Goal: Task Accomplishment & Management: Manage account settings

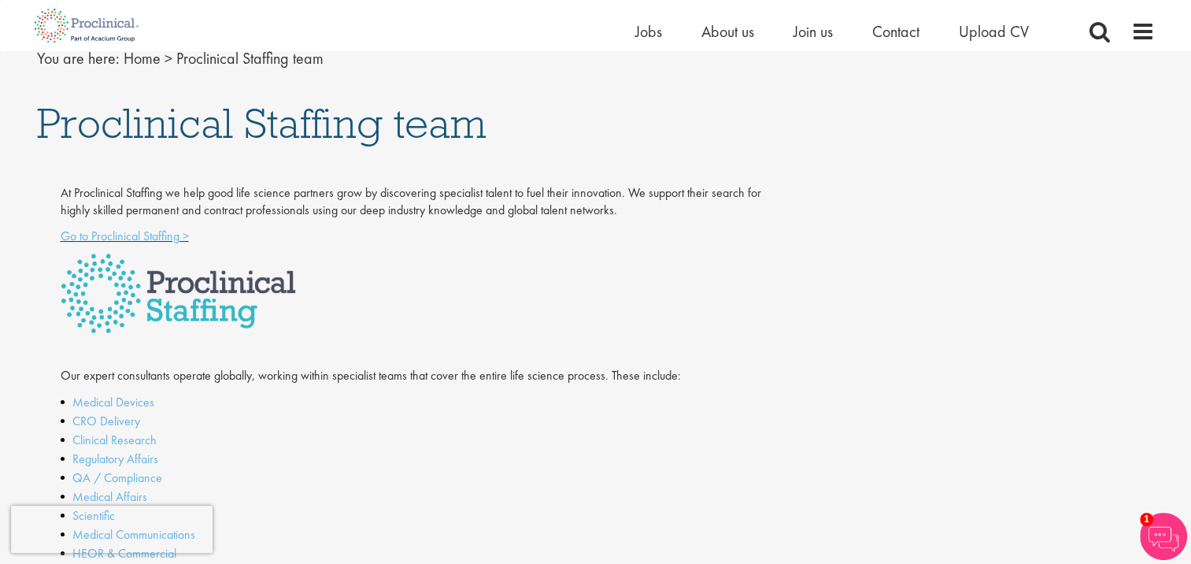
scroll to position [182, 0]
click at [106, 231] on link "Go to Proclinical Staffing >" at bounding box center [125, 235] width 128 height 17
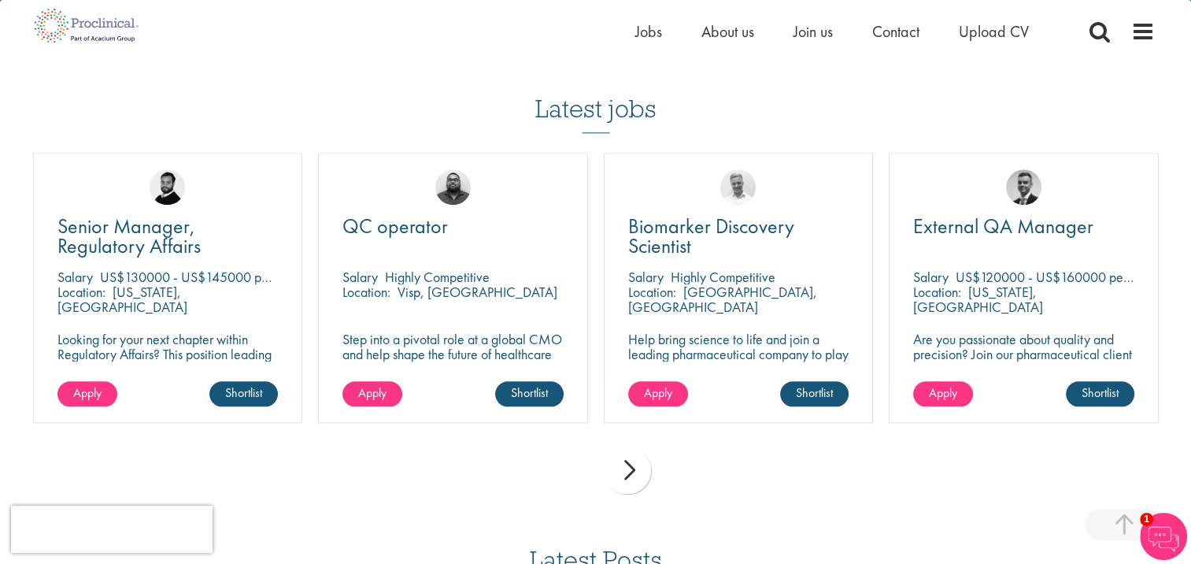
scroll to position [1573, 0]
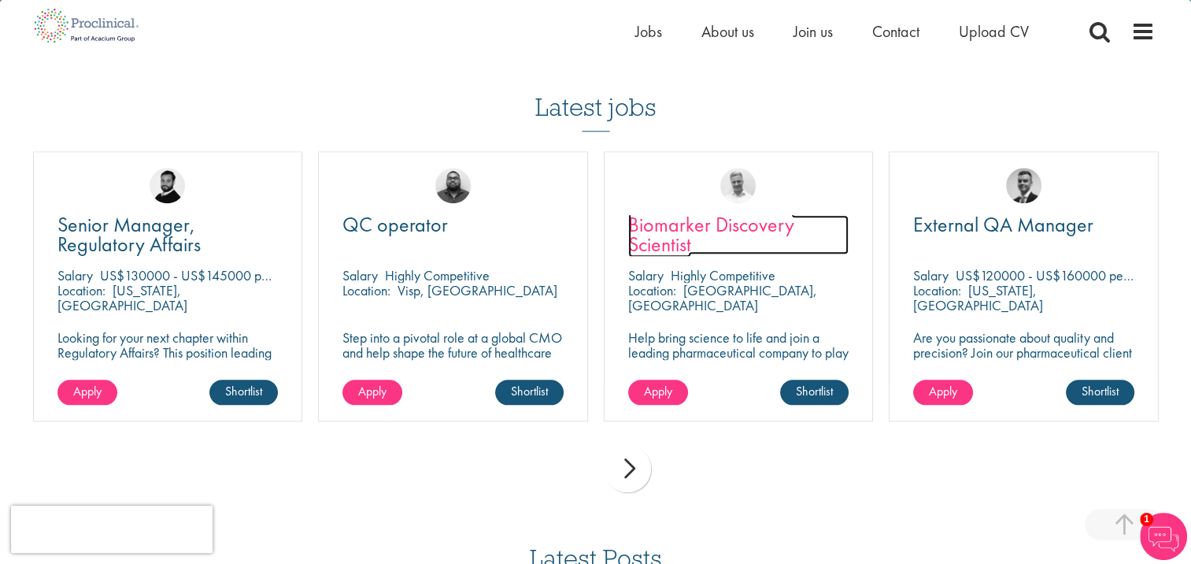
click at [674, 211] on span "Biomarker Discovery Scientist" at bounding box center [711, 234] width 166 height 46
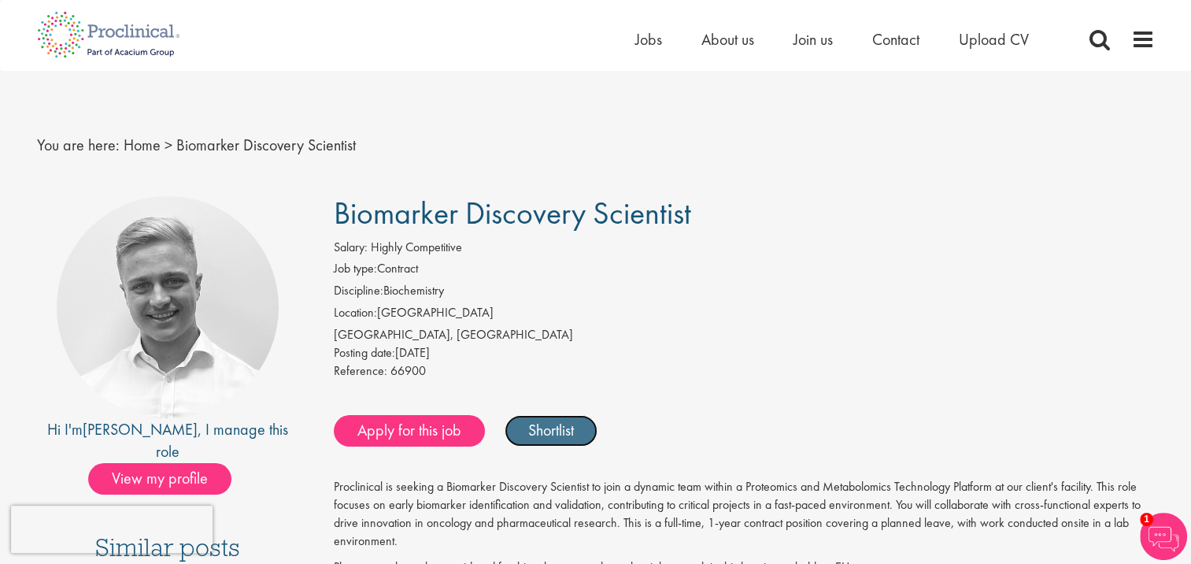
click at [538, 438] on link "Shortlist" at bounding box center [551, 430] width 93 height 31
click at [538, 438] on link "Shortlisted" at bounding box center [559, 430] width 109 height 31
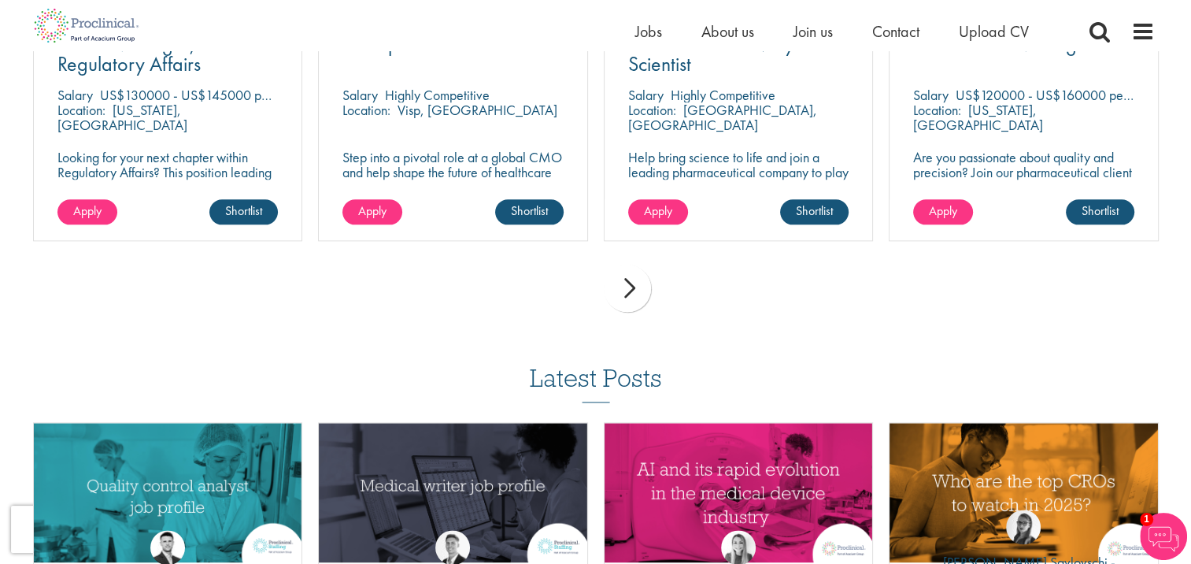
scroll to position [1754, 0]
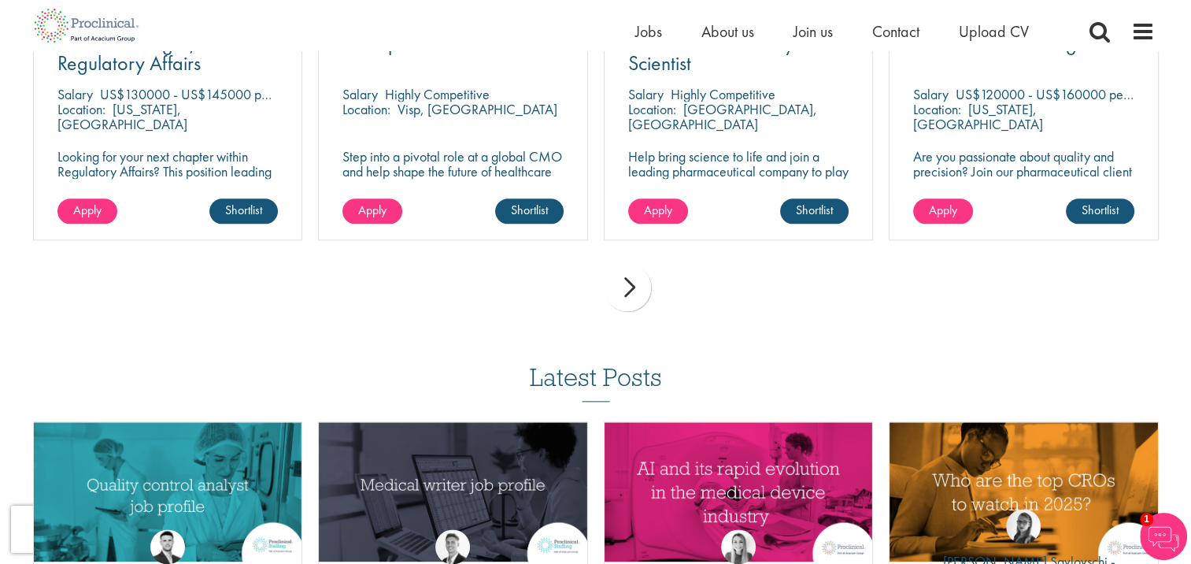
click at [634, 264] on div "next" at bounding box center [627, 287] width 47 height 47
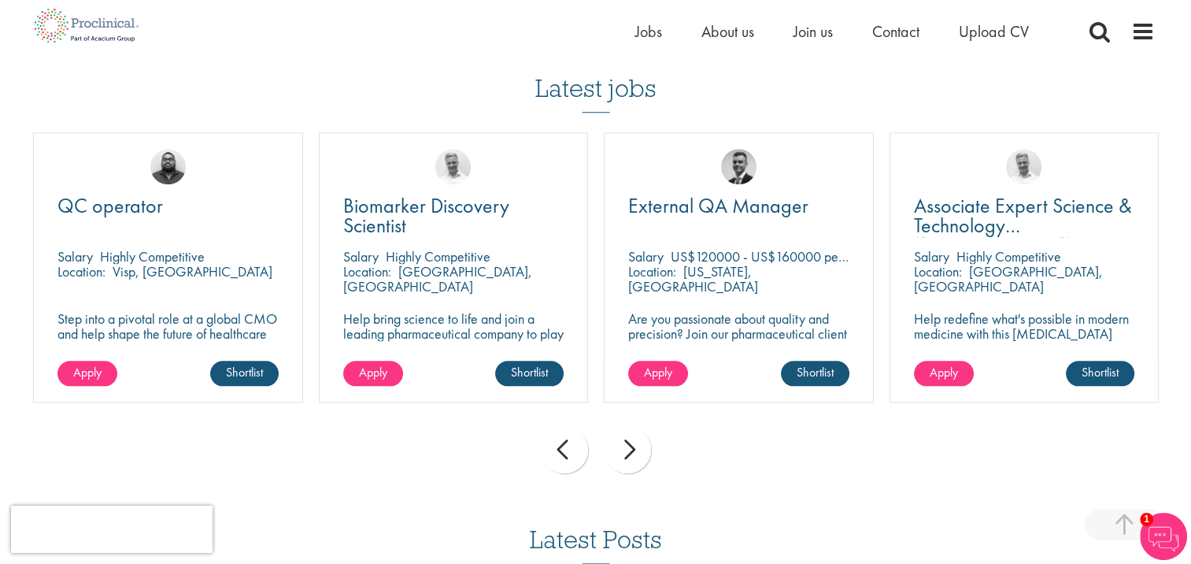
scroll to position [1647, 0]
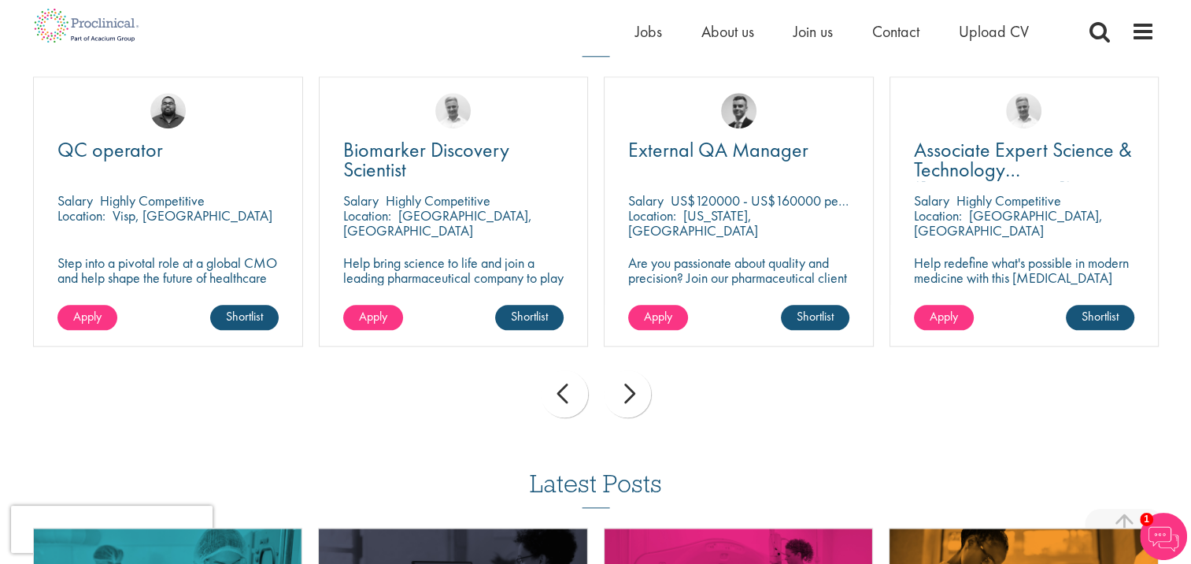
click at [628, 386] on div "next" at bounding box center [627, 393] width 47 height 47
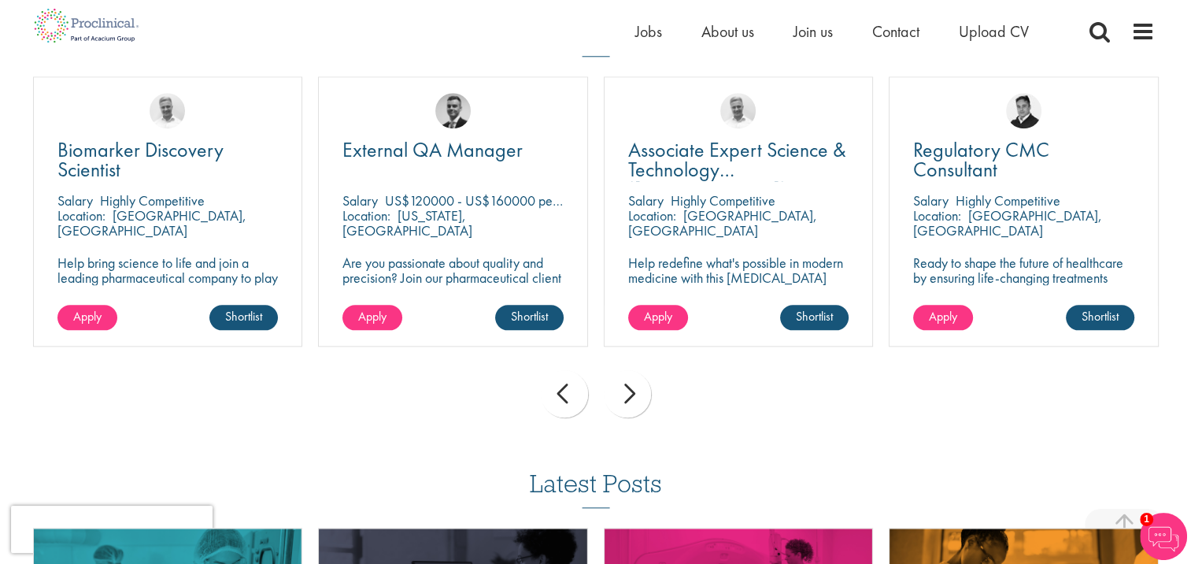
click at [628, 386] on div "next" at bounding box center [627, 393] width 47 height 47
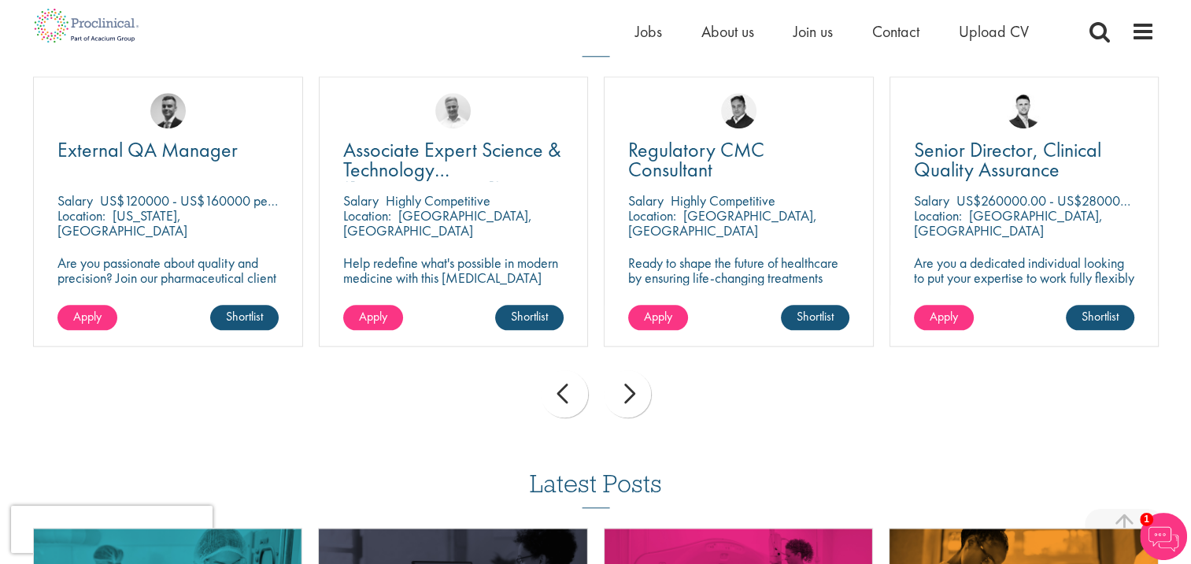
click at [628, 386] on div "next" at bounding box center [627, 393] width 47 height 47
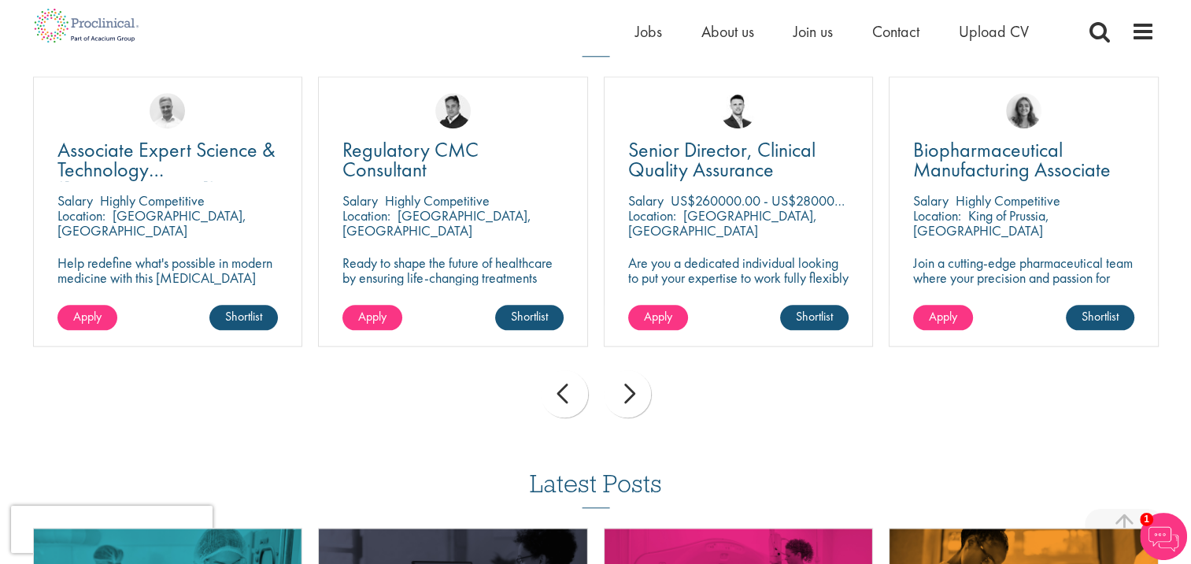
click at [628, 386] on div "next" at bounding box center [627, 393] width 47 height 47
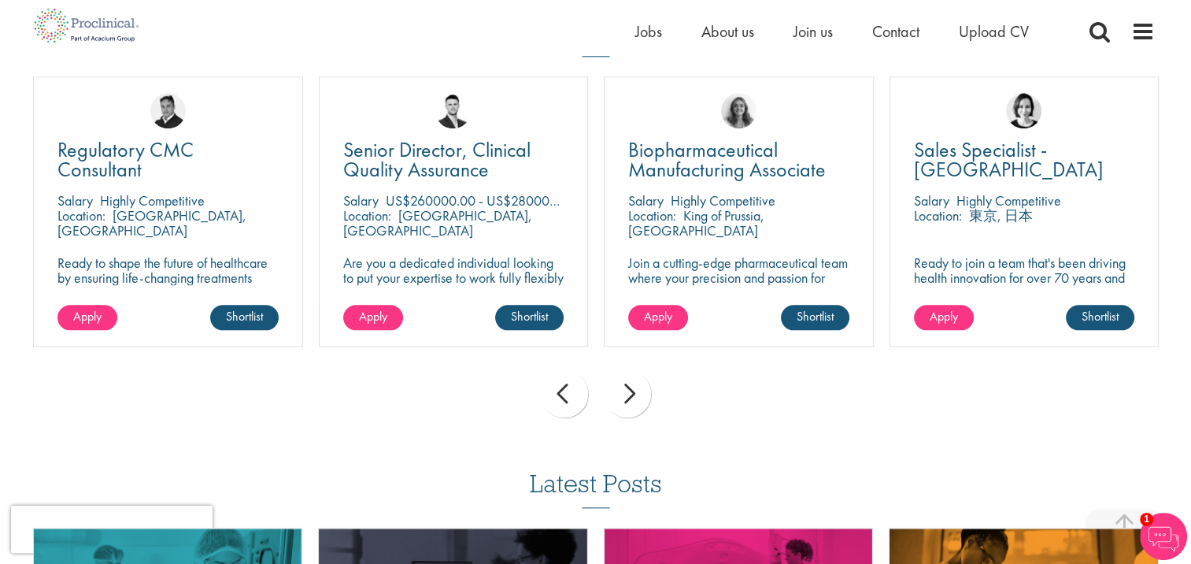
click at [628, 386] on div "next" at bounding box center [627, 393] width 47 height 47
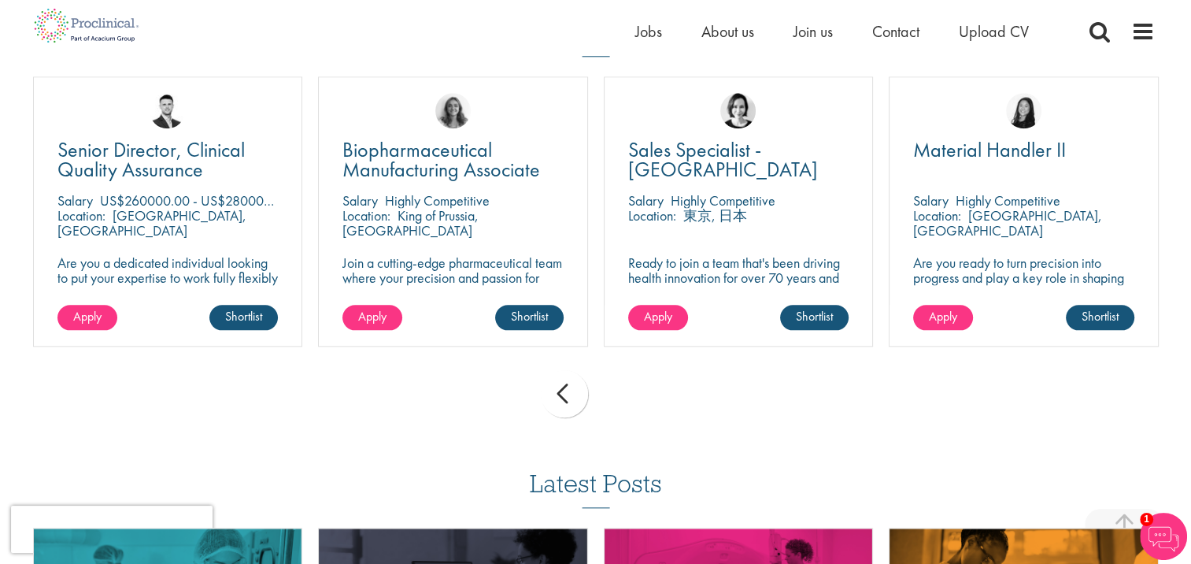
click at [628, 386] on div "prev next" at bounding box center [595, 396] width 1141 height 68
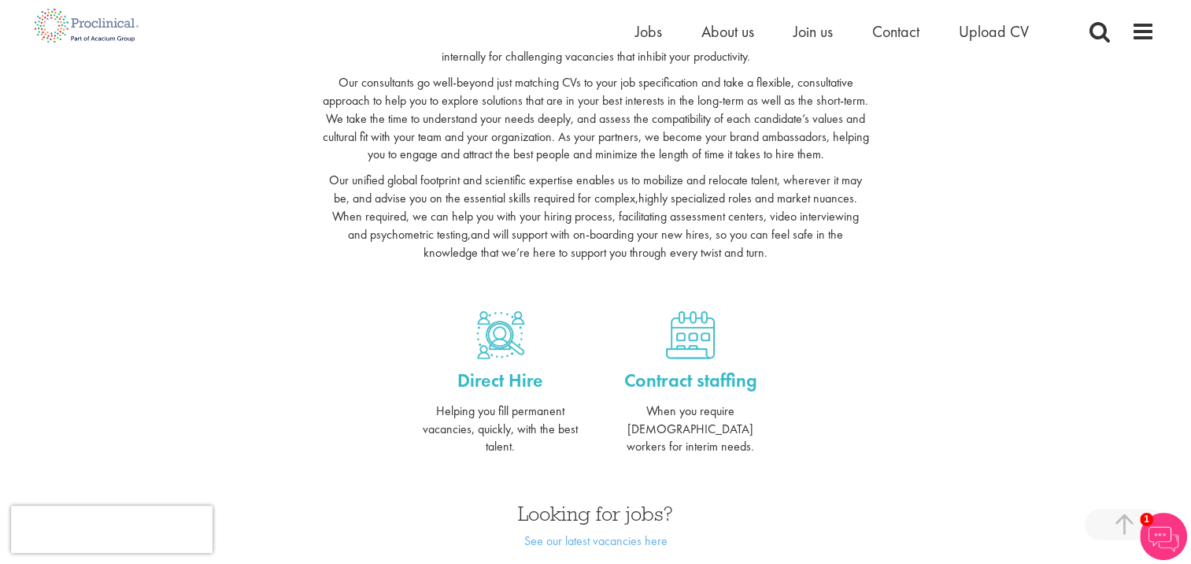
scroll to position [420, 0]
click at [217, 363] on div "Direct Hire Helping you fill permanent vacancies, quickly, with the best talent…" at bounding box center [595, 392] width 1141 height 192
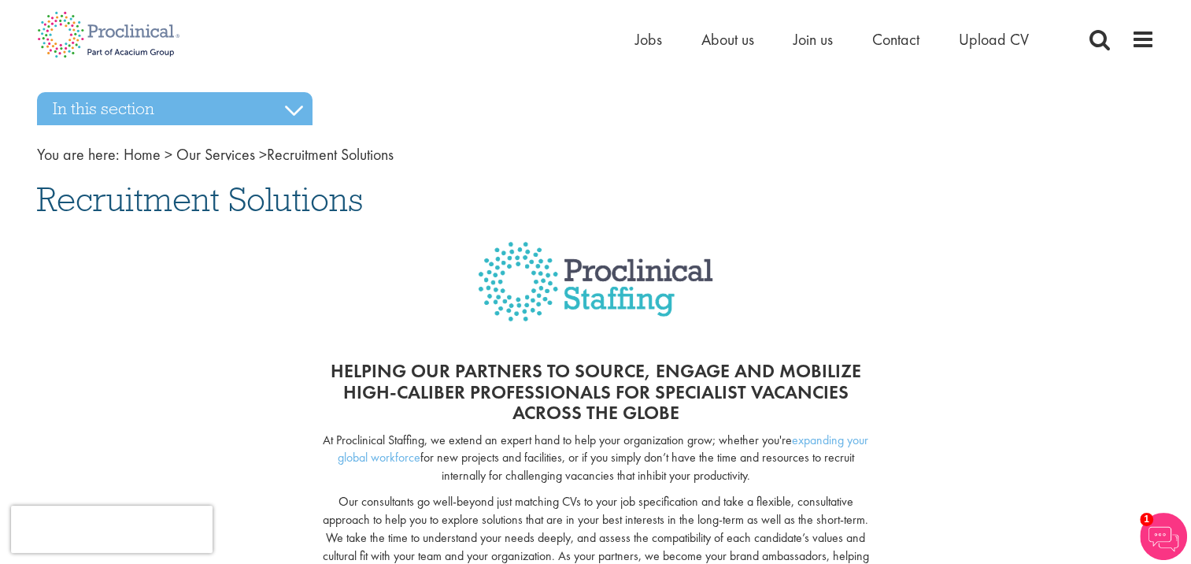
scroll to position [0, 0]
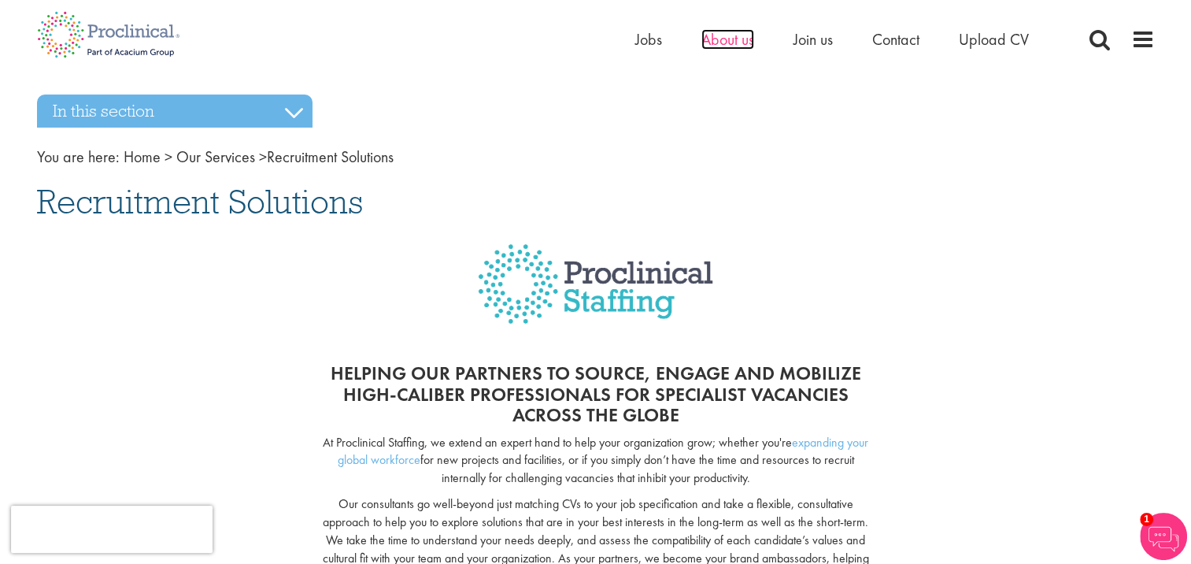
click at [726, 43] on span "About us" at bounding box center [727, 39] width 53 height 20
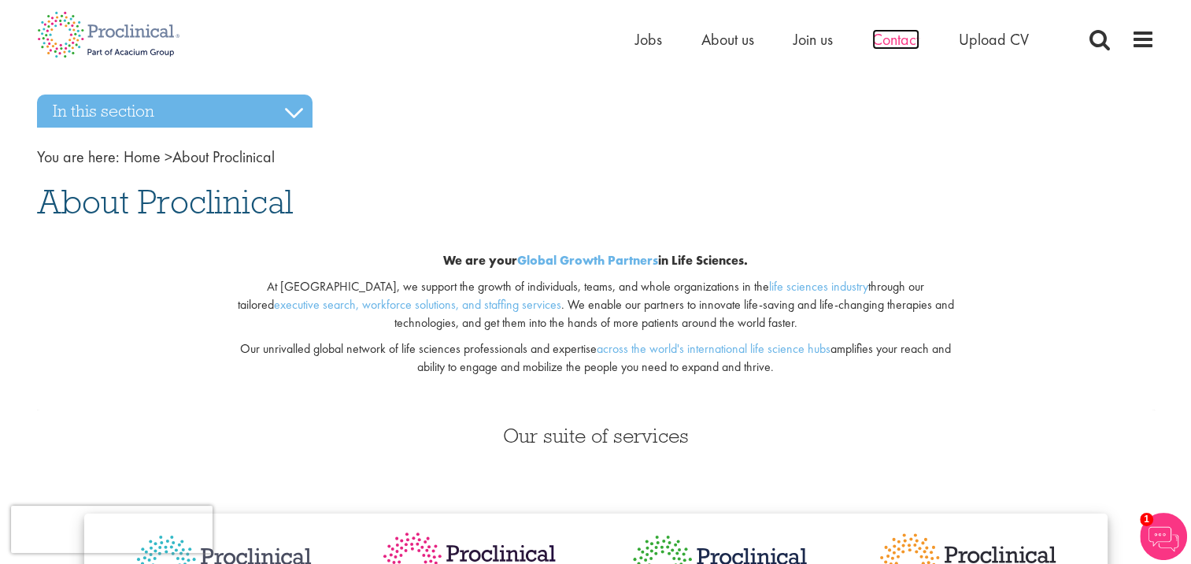
click at [892, 41] on span "Contact" at bounding box center [895, 39] width 47 height 20
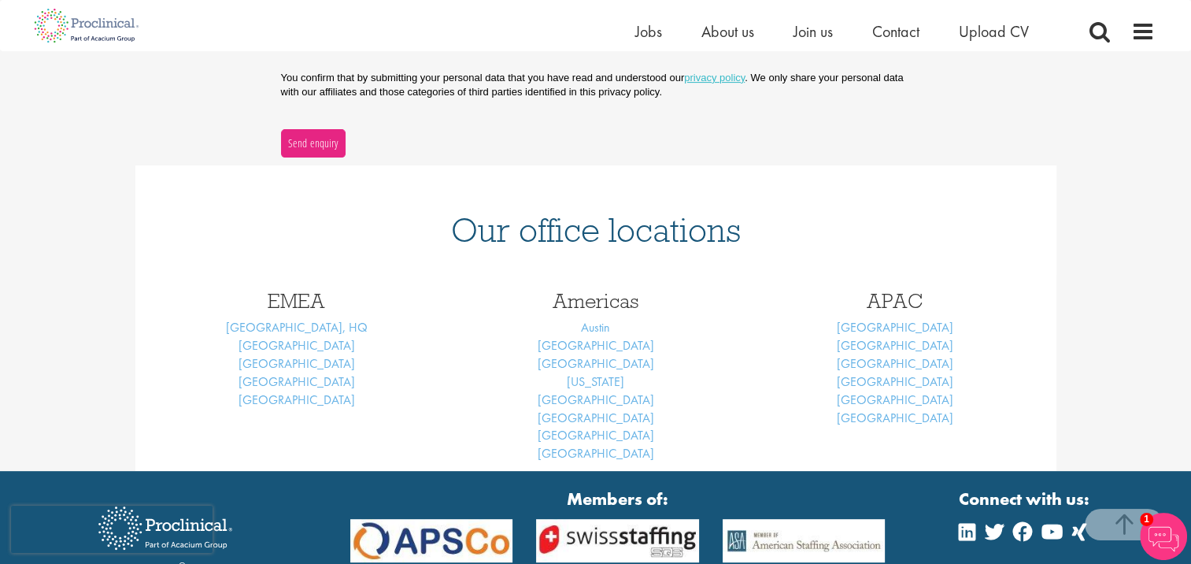
scroll to position [535, 0]
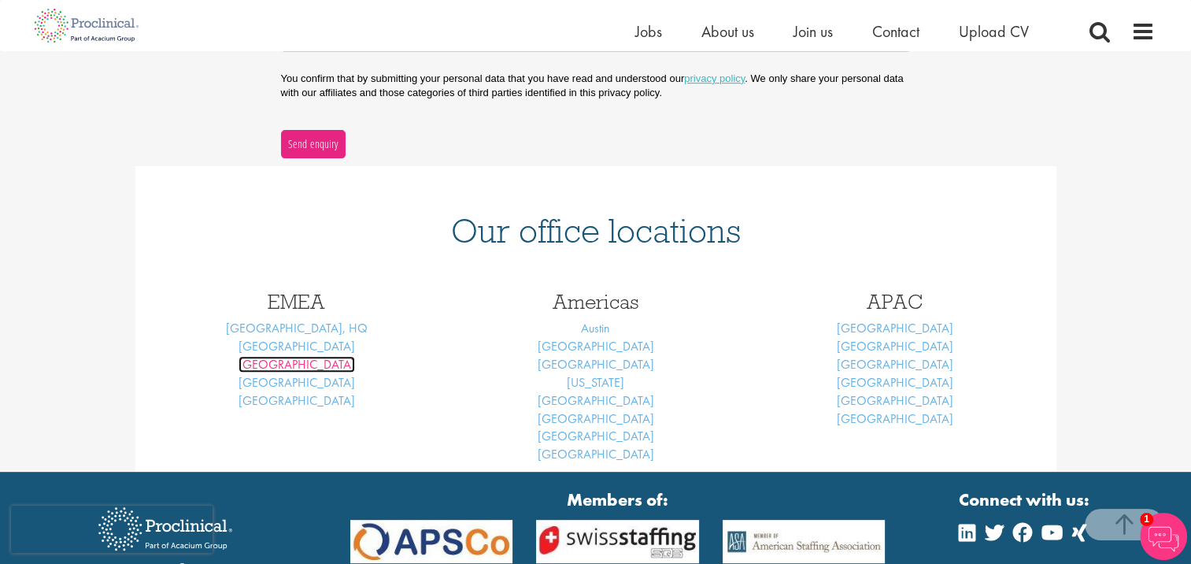
click at [284, 364] on link "Brussels" at bounding box center [296, 364] width 116 height 17
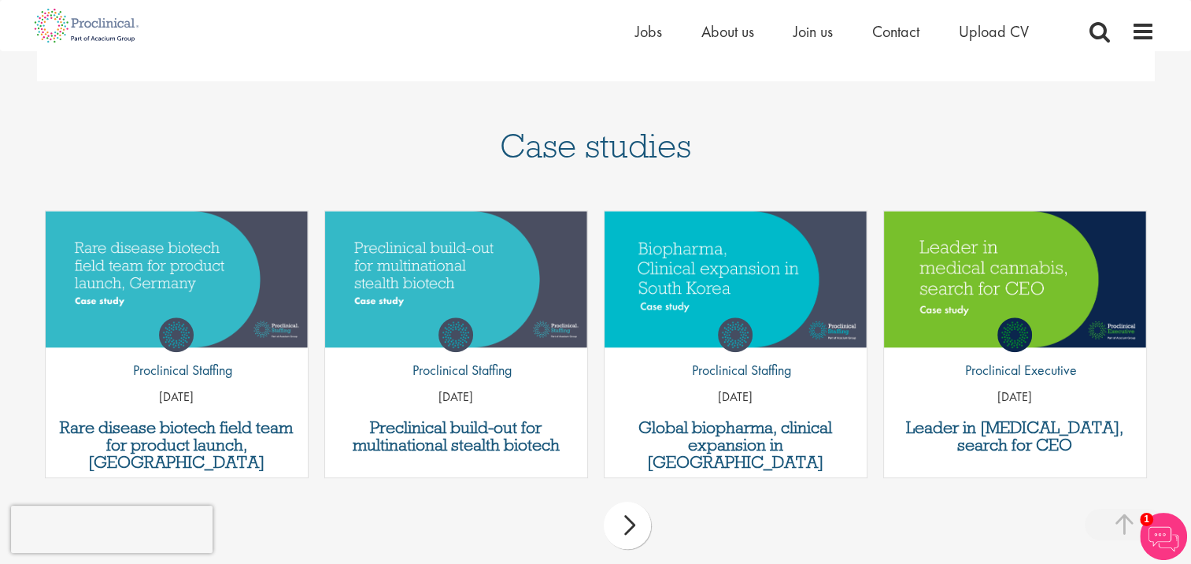
scroll to position [1296, 0]
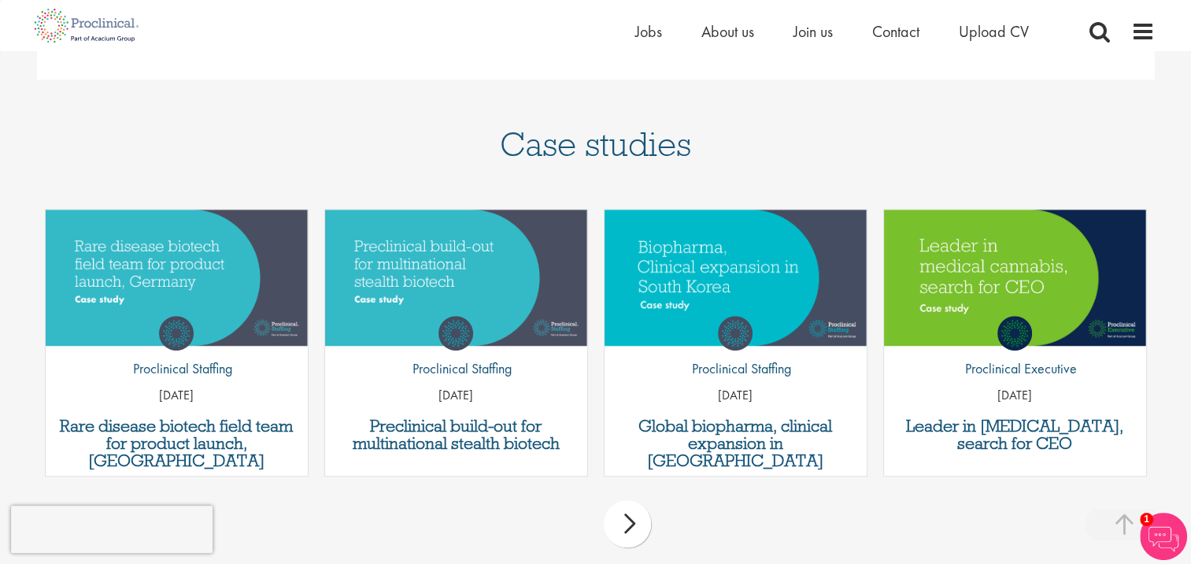
click at [623, 500] on div "next" at bounding box center [627, 523] width 47 height 47
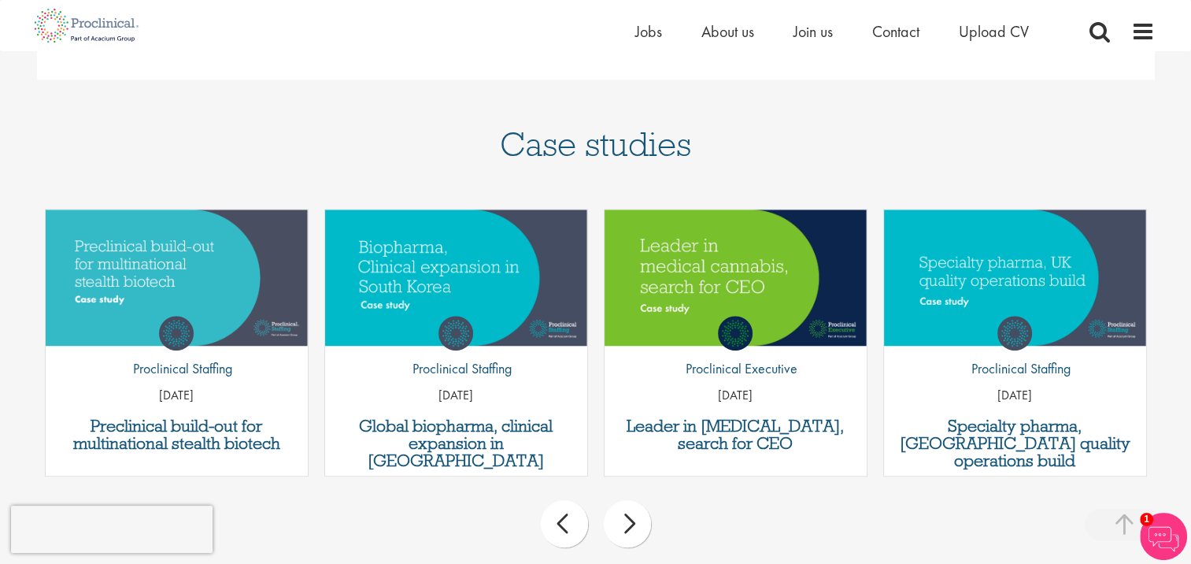
click at [616, 500] on div "next" at bounding box center [627, 523] width 47 height 47
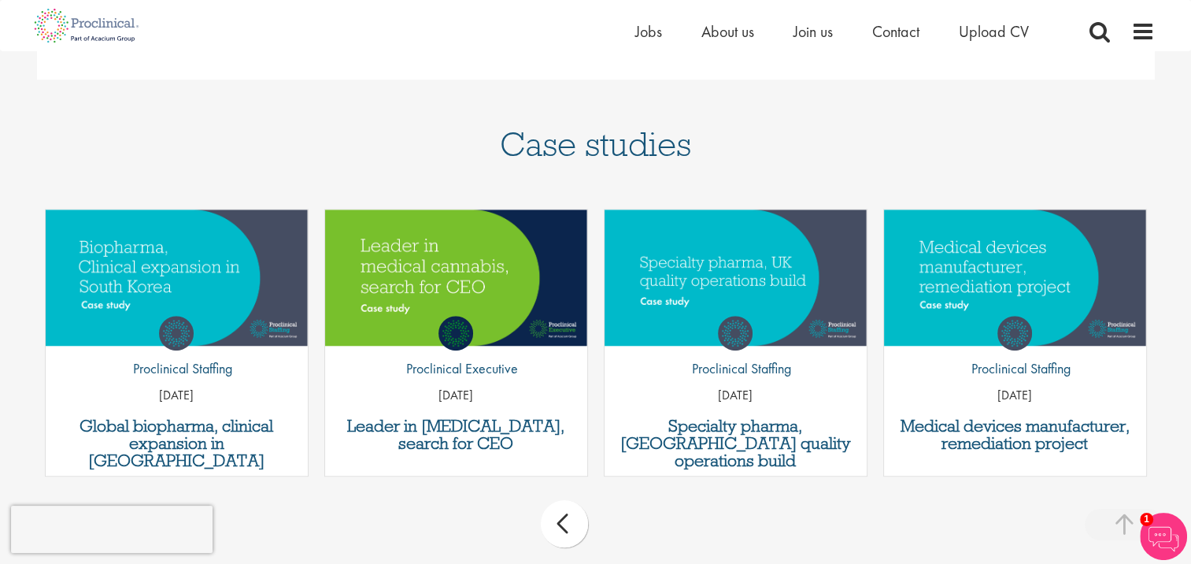
click at [616, 492] on div "prev next" at bounding box center [596, 526] width 1118 height 68
click at [756, 492] on div "prev next" at bounding box center [596, 526] width 1118 height 68
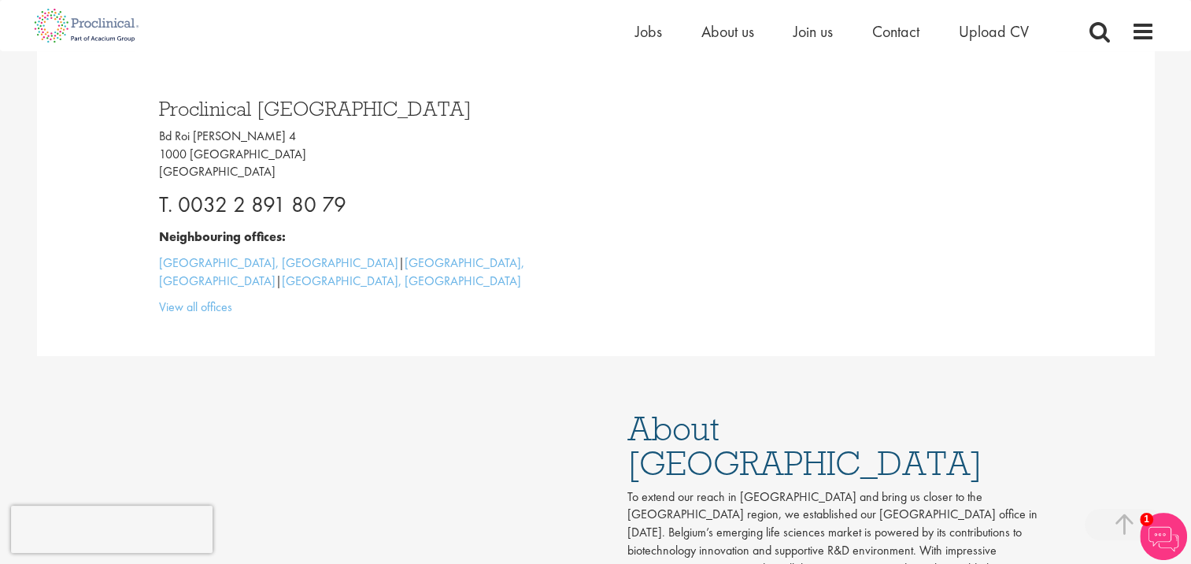
scroll to position [0, 0]
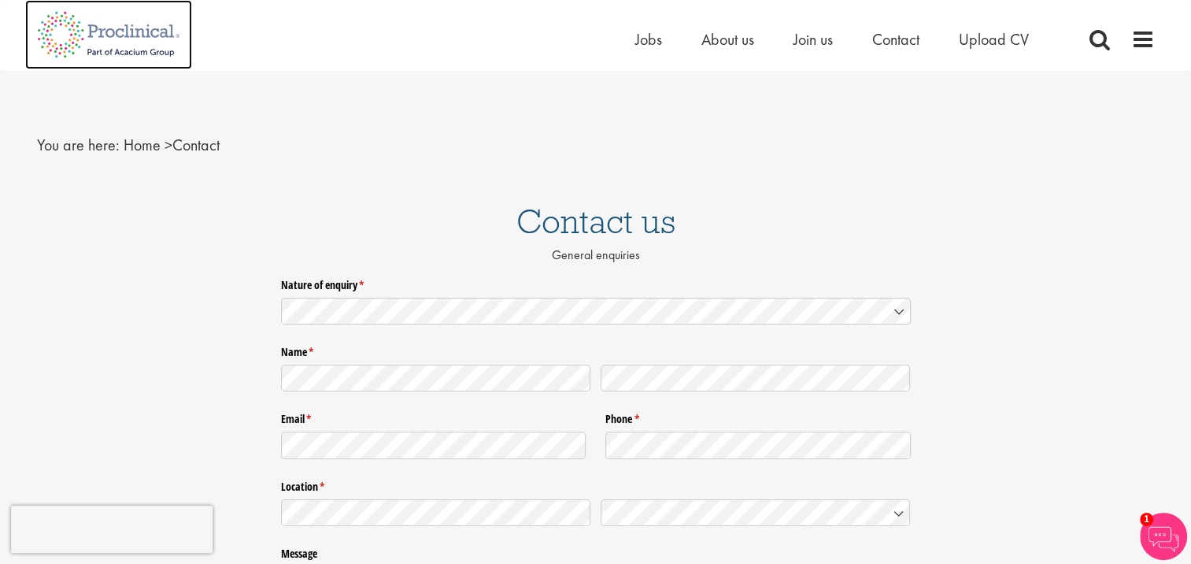
click at [107, 32] on img at bounding box center [108, 34] width 167 height 69
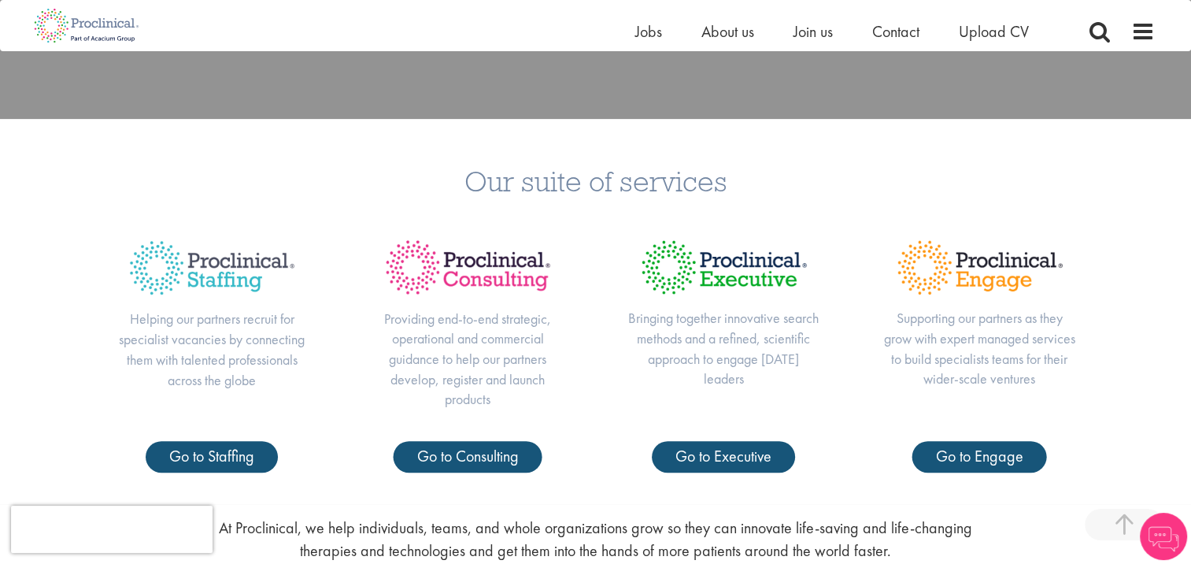
scroll to position [494, 0]
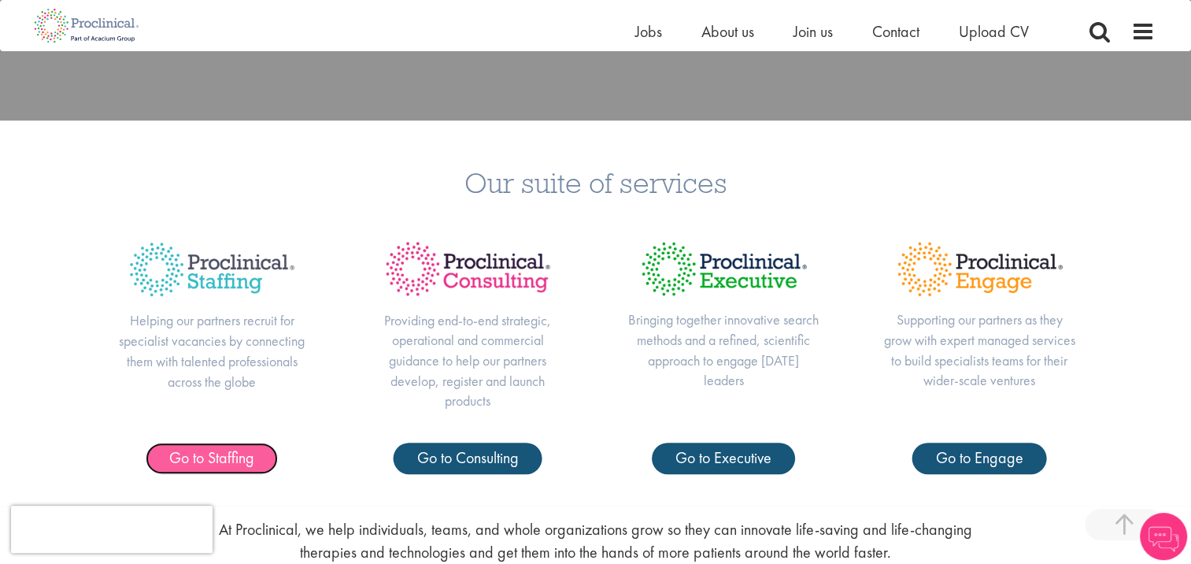
click at [210, 458] on span "Go to Staffing" at bounding box center [211, 457] width 85 height 20
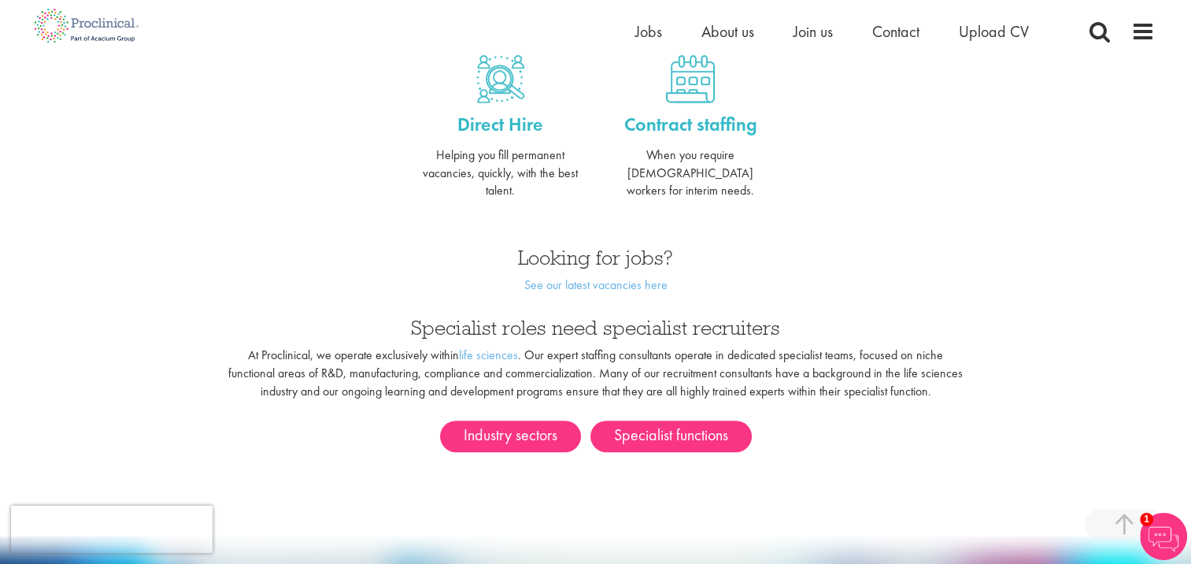
scroll to position [678, 0]
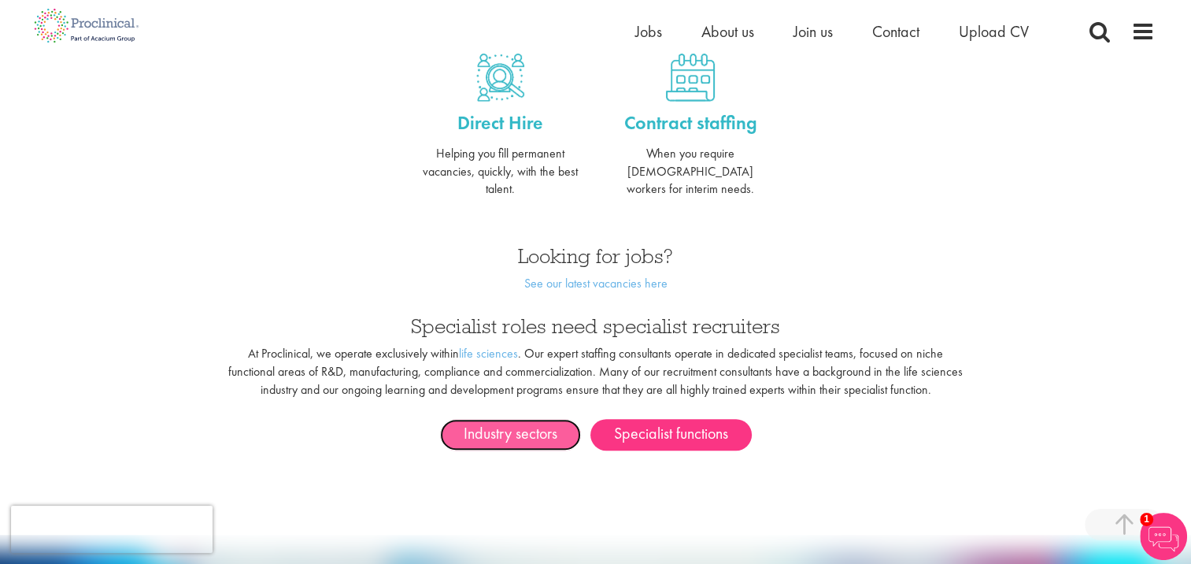
click at [549, 424] on link "Industry sectors" at bounding box center [510, 434] width 141 height 31
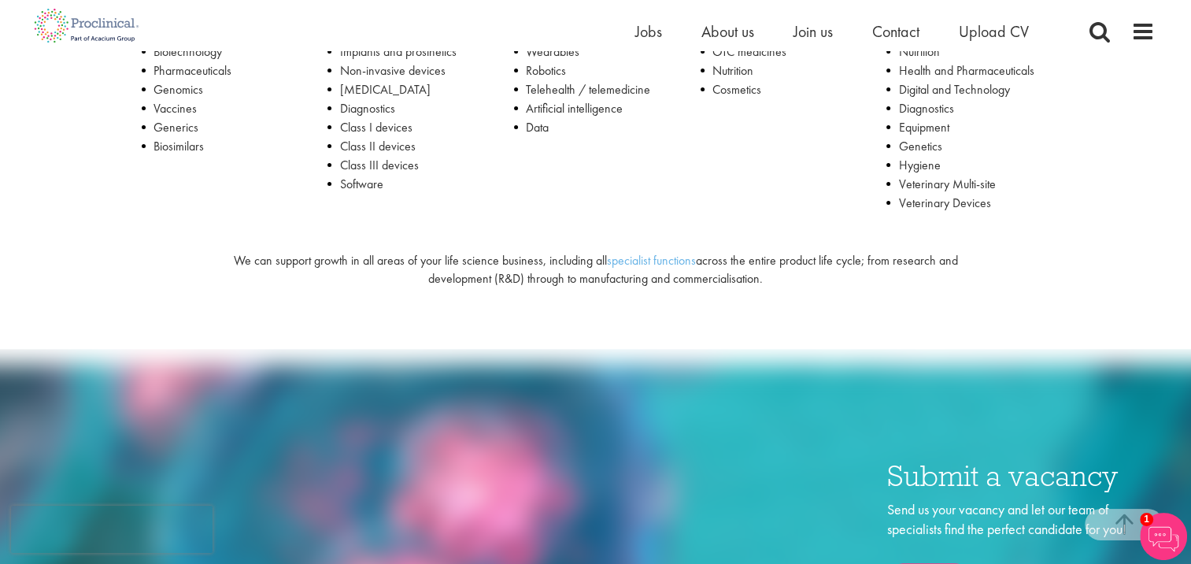
scroll to position [447, 0]
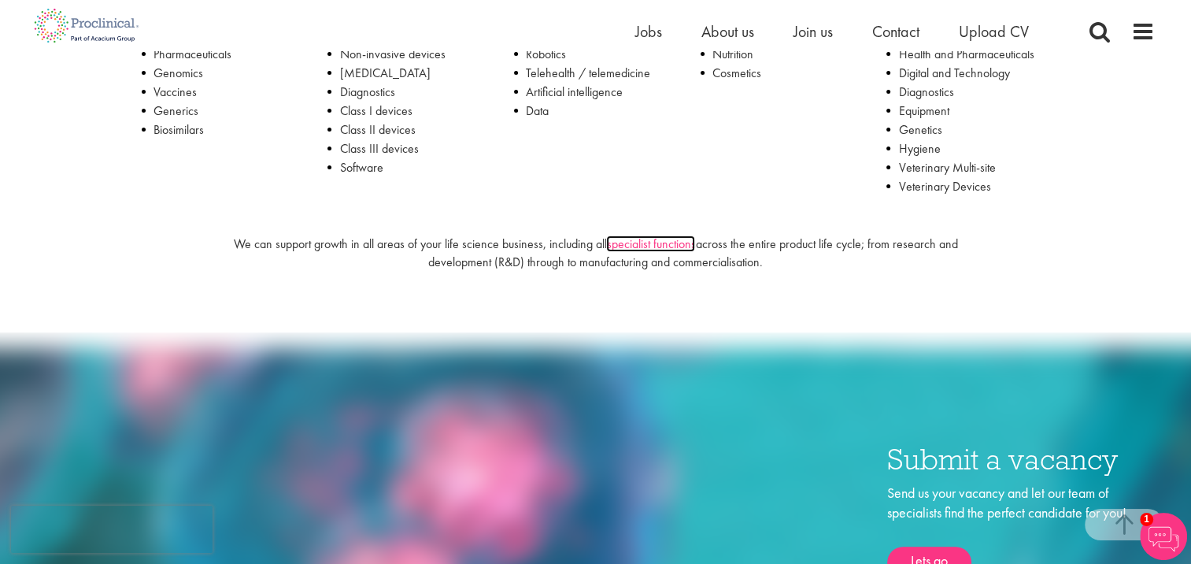
click at [684, 242] on link "specialist functions" at bounding box center [650, 243] width 89 height 17
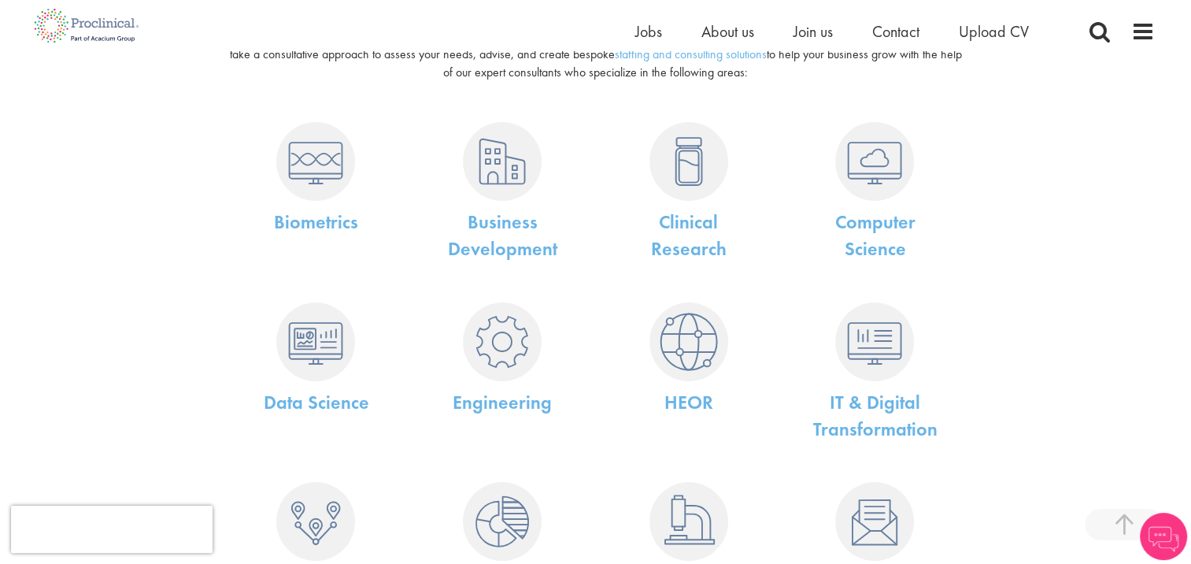
scroll to position [293, 0]
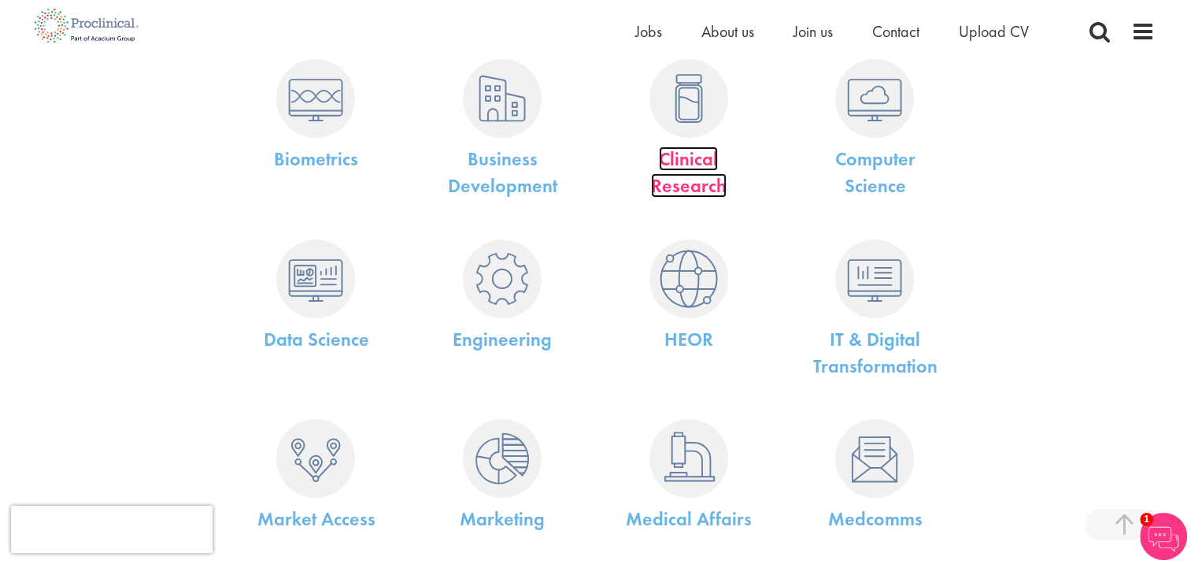
click at [683, 174] on link "Clinical Research" at bounding box center [689, 171] width 76 height 51
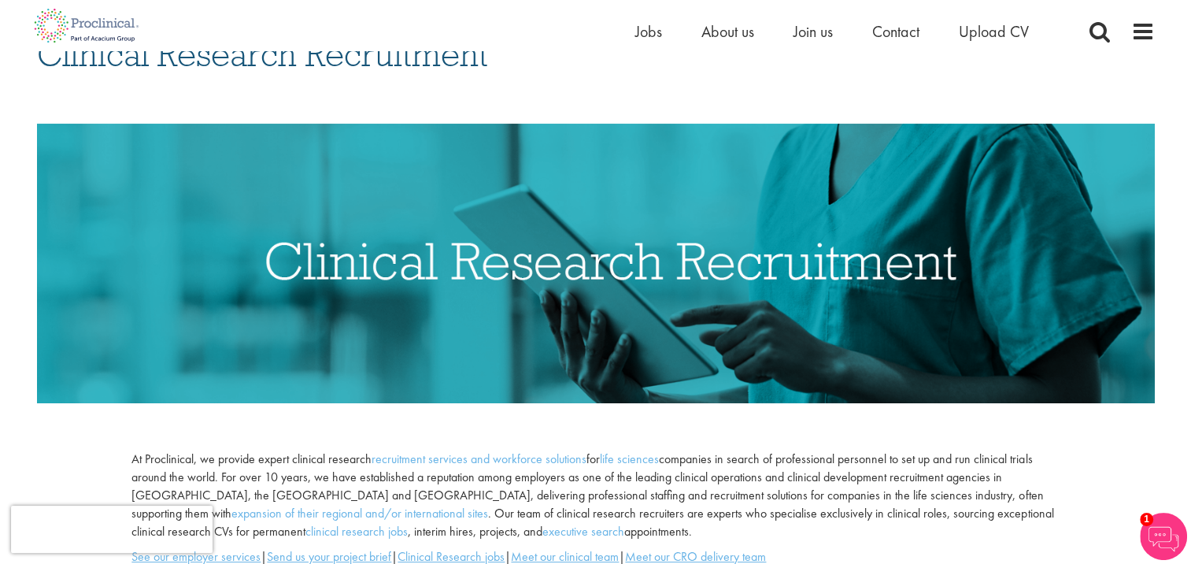
scroll to position [126, 0]
